Goal: Navigation & Orientation: Find specific page/section

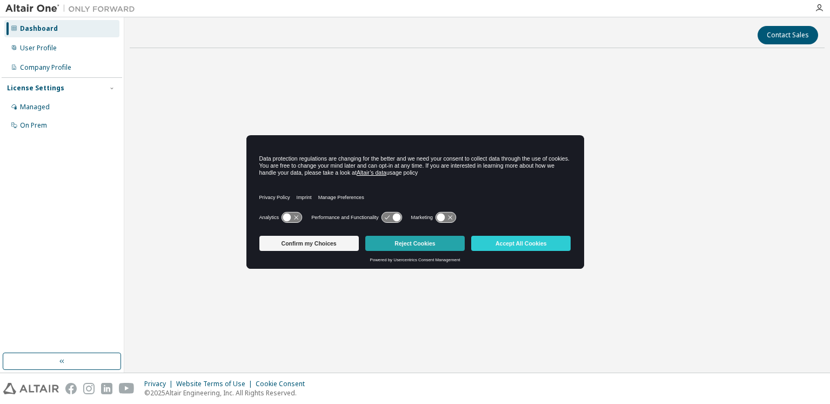
click at [397, 240] on button "Reject Cookies" at bounding box center [414, 243] width 99 height 15
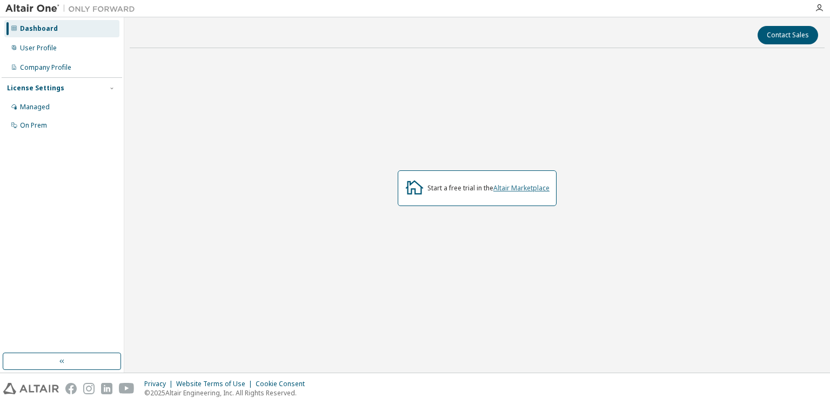
click at [508, 186] on link "Altair Marketplace" at bounding box center [522, 187] width 56 height 9
click at [44, 109] on div "Managed" at bounding box center [35, 107] width 30 height 9
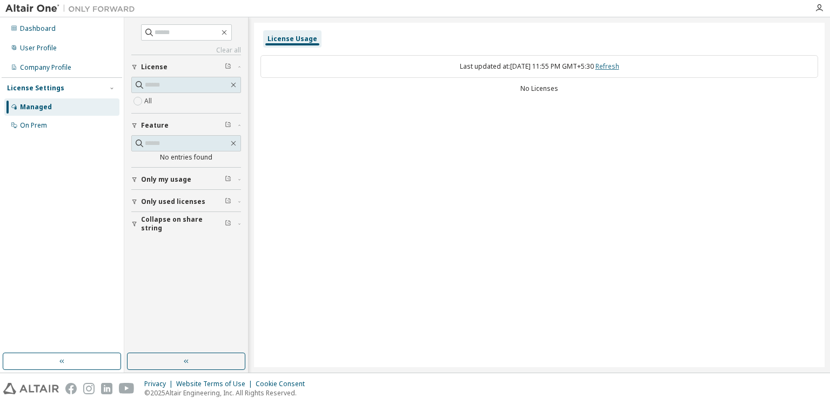
click at [620, 65] on link "Refresh" at bounding box center [608, 66] width 24 height 9
click at [200, 199] on span "Only used licenses" at bounding box center [173, 201] width 64 height 9
click at [175, 219] on div "Yes No" at bounding box center [186, 224] width 110 height 26
click at [187, 138] on input "text" at bounding box center [187, 143] width 84 height 11
click at [230, 48] on link "Clear all" at bounding box center [186, 50] width 110 height 9
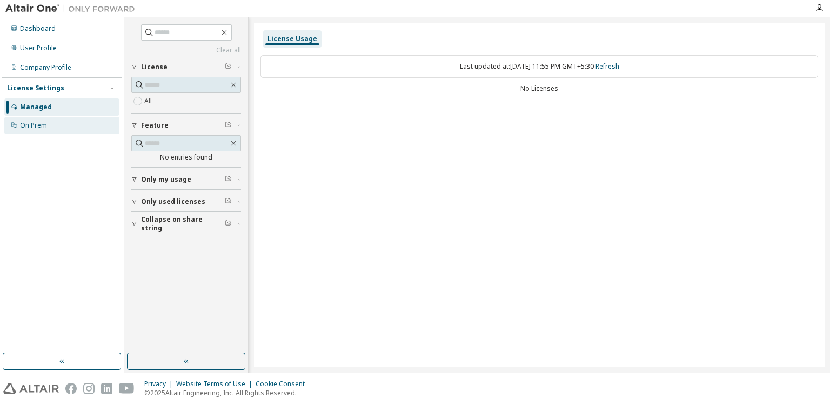
click at [77, 117] on div "On Prem" at bounding box center [61, 125] width 115 height 17
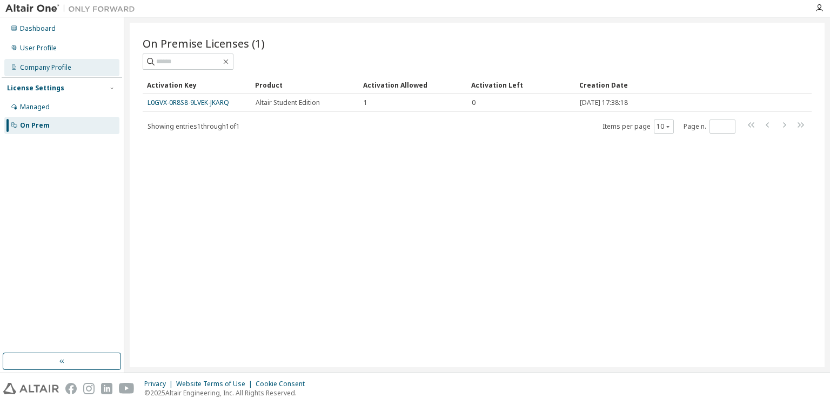
click at [88, 63] on div "Company Profile" at bounding box center [61, 67] width 115 height 17
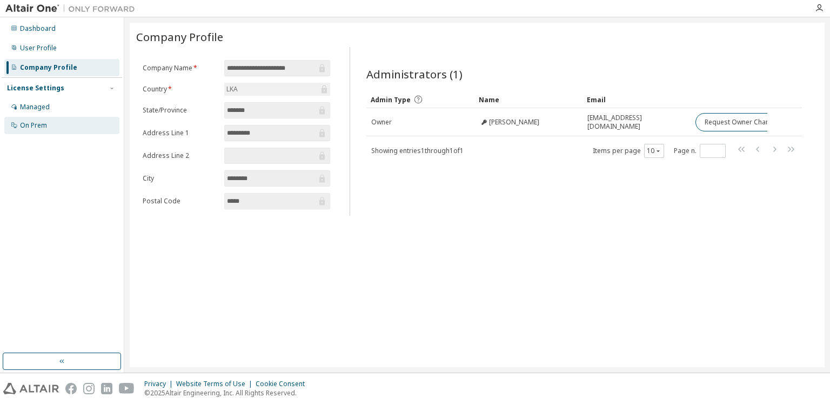
click at [58, 124] on div "On Prem" at bounding box center [61, 125] width 115 height 17
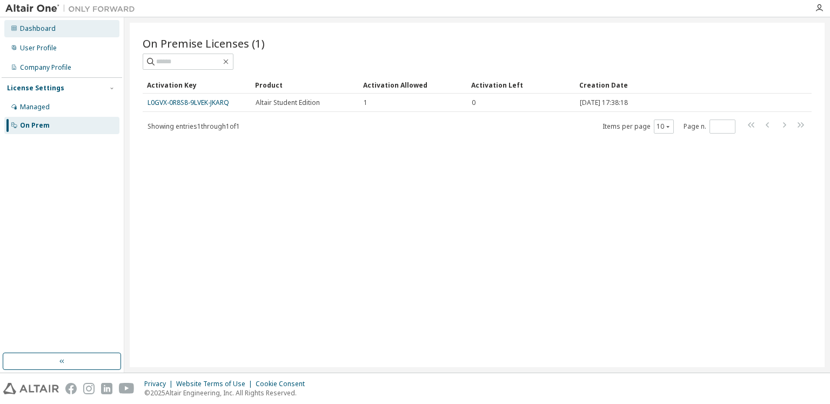
click at [86, 29] on div "Dashboard" at bounding box center [61, 28] width 115 height 17
